Goal: Task Accomplishment & Management: Use online tool/utility

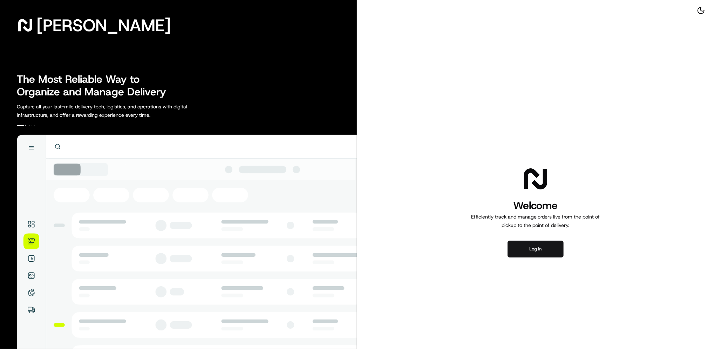
click at [558, 256] on button "Log in" at bounding box center [535, 248] width 56 height 17
